Goal: Transaction & Acquisition: Purchase product/service

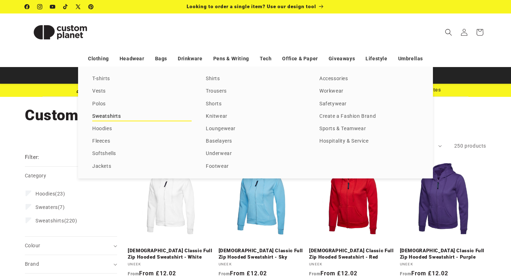
click at [102, 117] on link "Sweatshirts" at bounding box center [141, 117] width 99 height 10
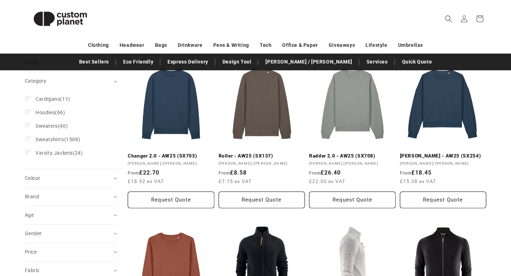
scroll to position [95, 0]
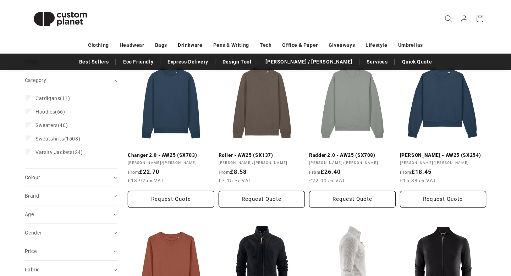
click at [444, 23] on span "Search" at bounding box center [449, 19] width 16 height 16
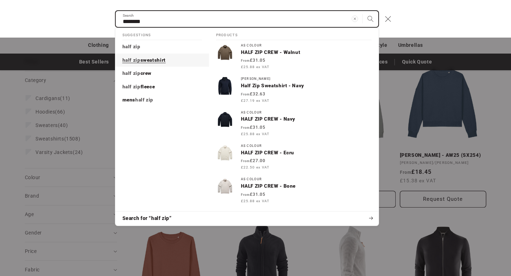
type input "********"
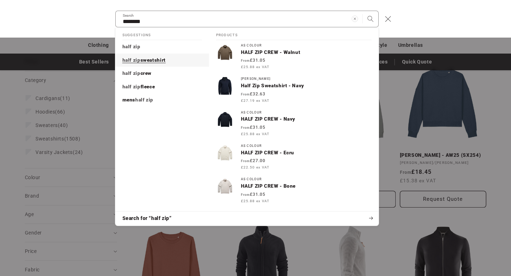
click at [177, 62] on link "half zip sweatshirt" at bounding box center [162, 60] width 94 height 13
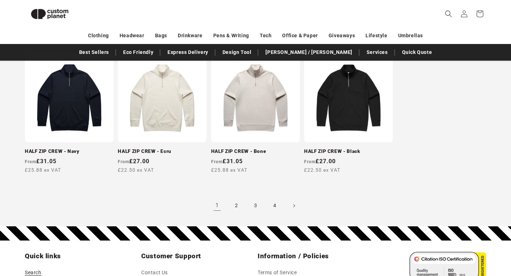
scroll to position [682, 0]
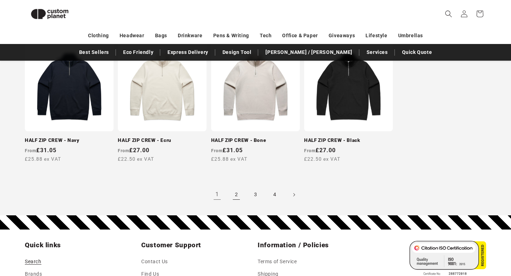
click at [236, 194] on link "2" at bounding box center [237, 195] width 16 height 16
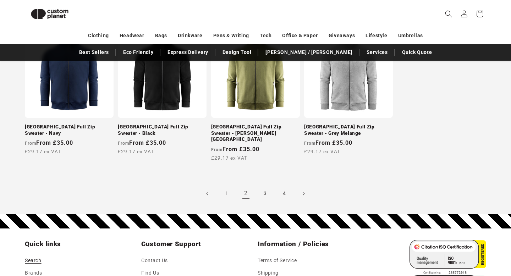
scroll to position [713, 0]
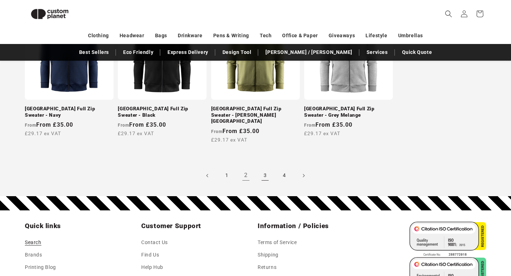
click at [263, 169] on link "3" at bounding box center [265, 176] width 16 height 16
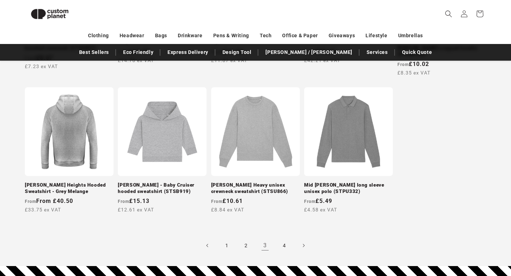
scroll to position [692, 0]
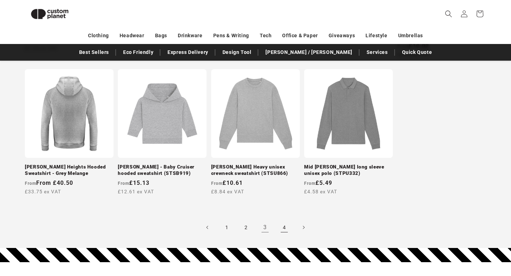
click at [280, 220] on link "4" at bounding box center [285, 228] width 16 height 16
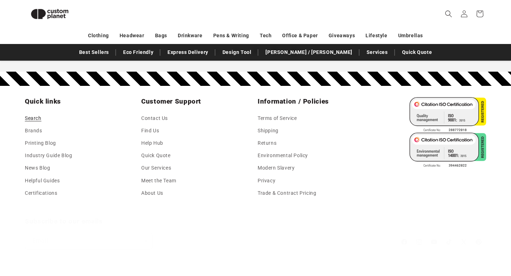
scroll to position [316, 0]
